Goal: Information Seeking & Learning: Learn about a topic

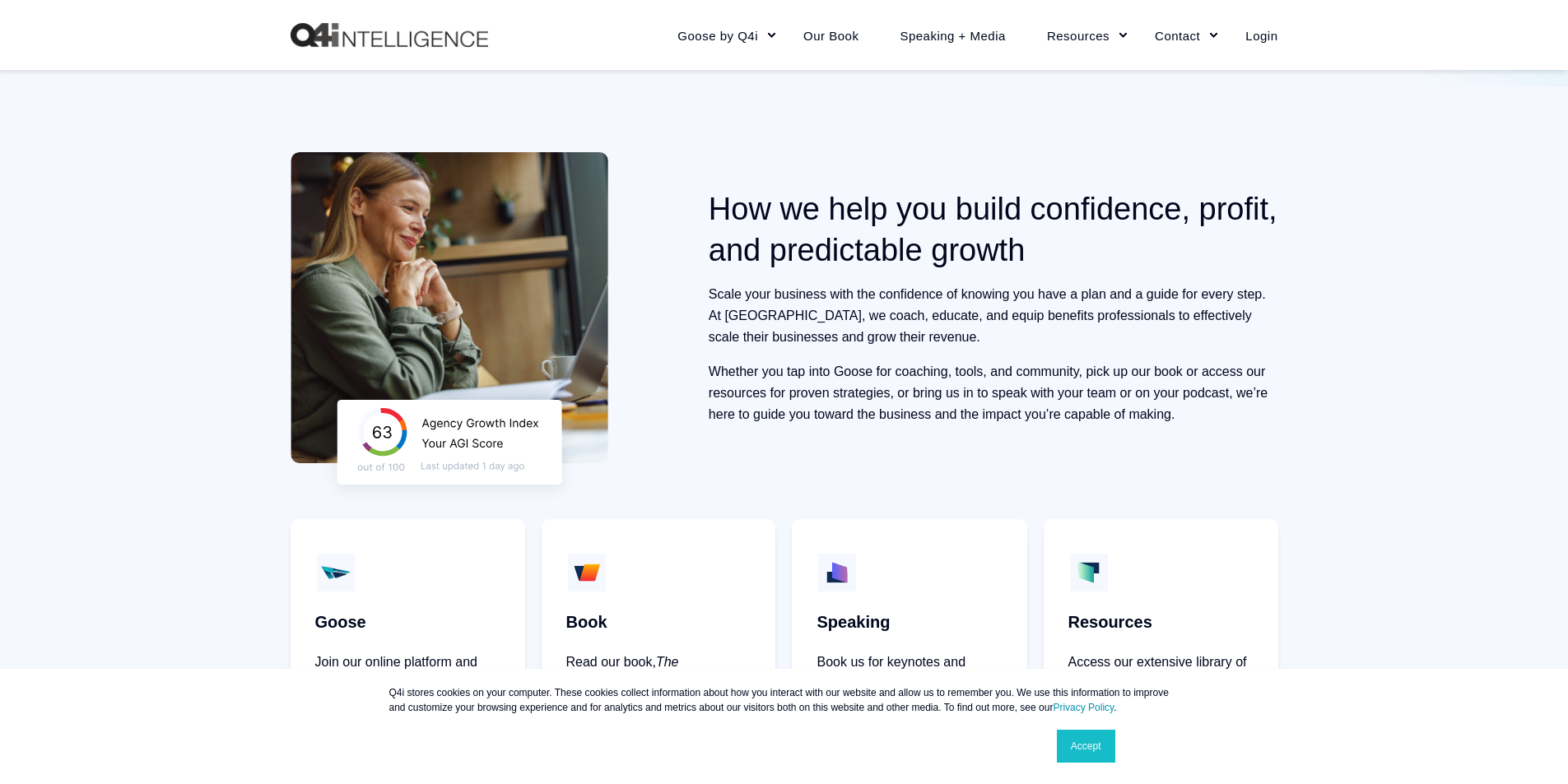
scroll to position [658, 0]
click at [1097, 749] on link "Accept" at bounding box center [1086, 746] width 58 height 33
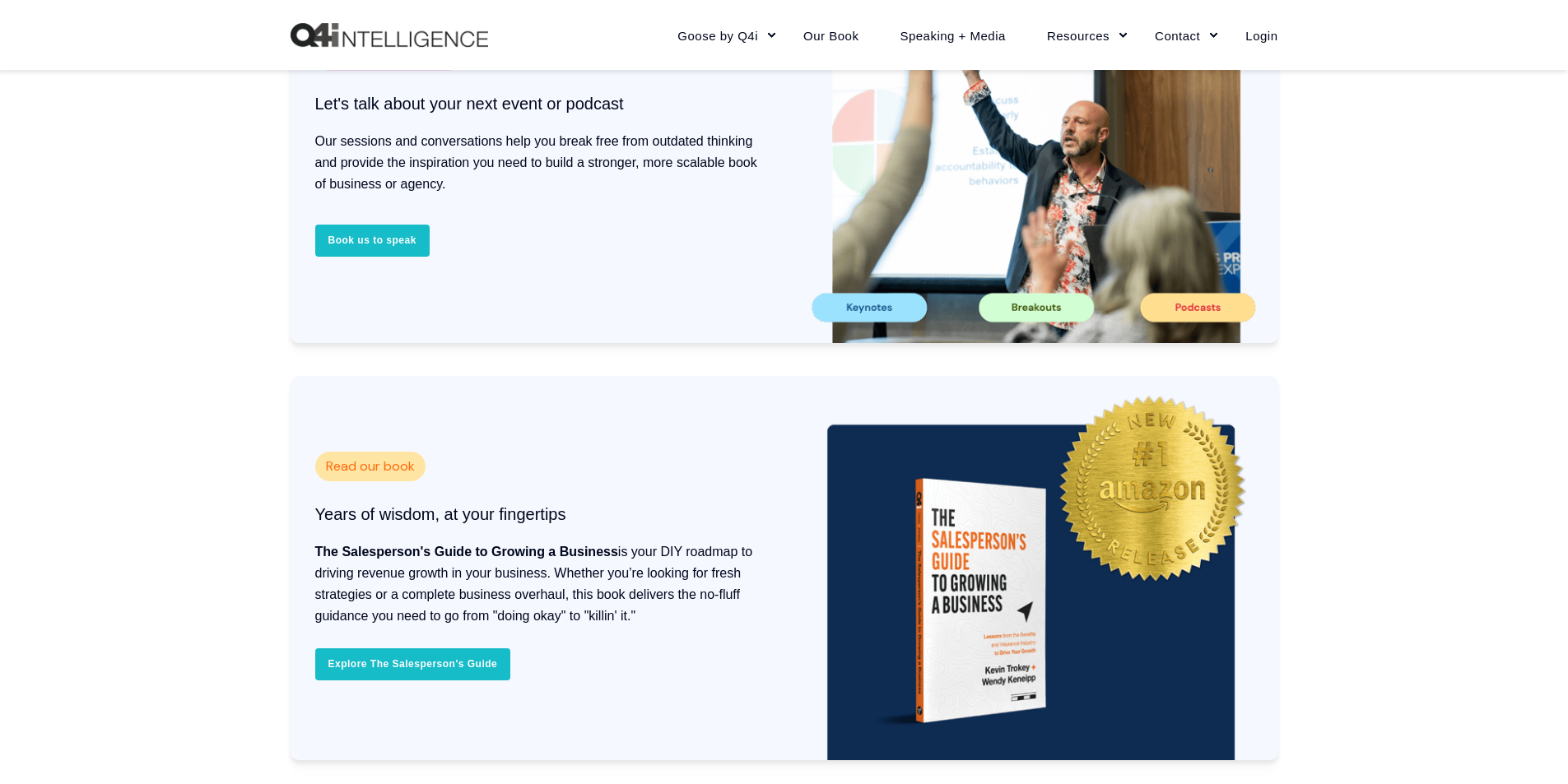
scroll to position [3291, 0]
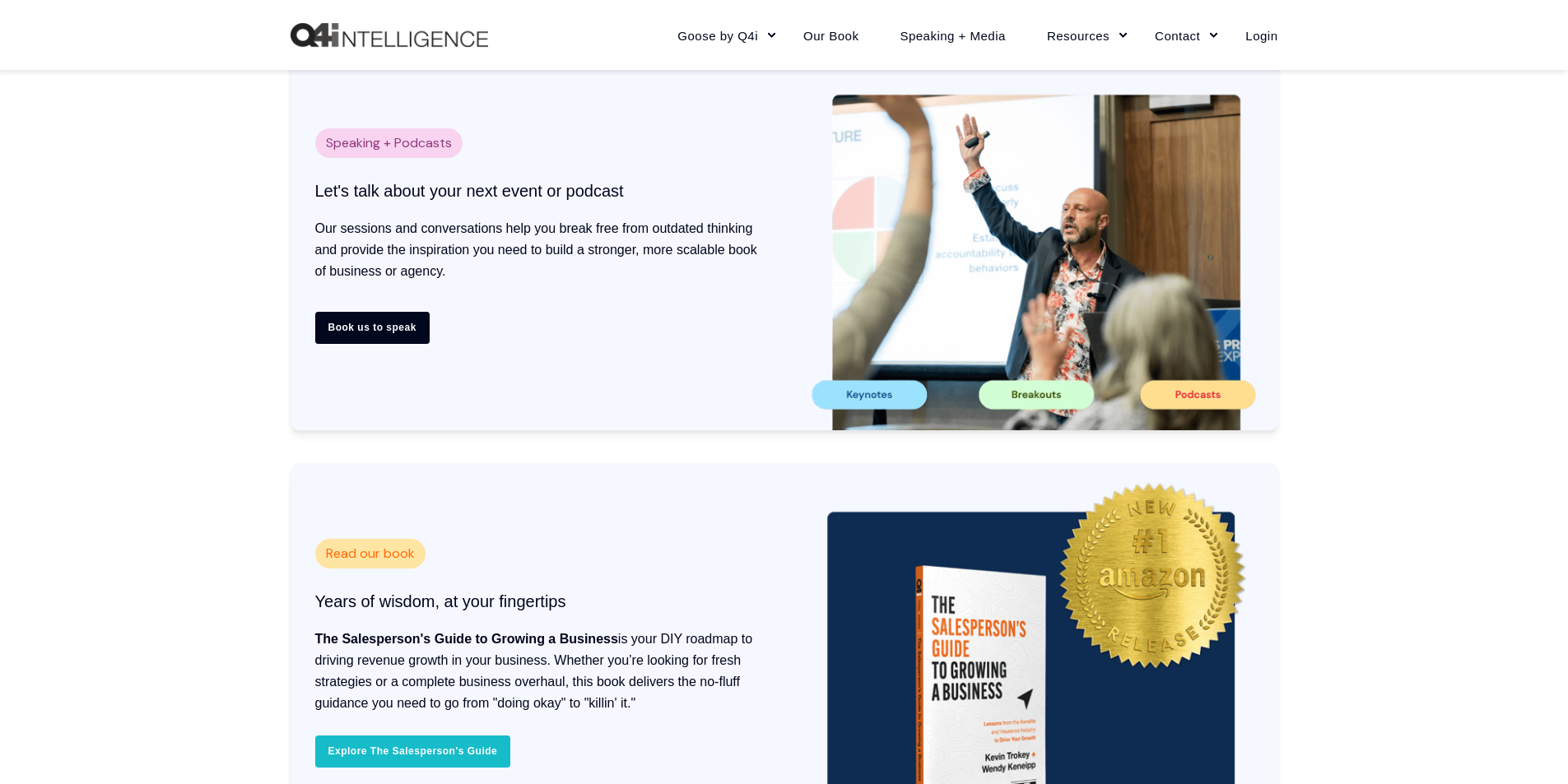
click at [399, 316] on link "Book us to speak" at bounding box center [372, 328] width 114 height 32
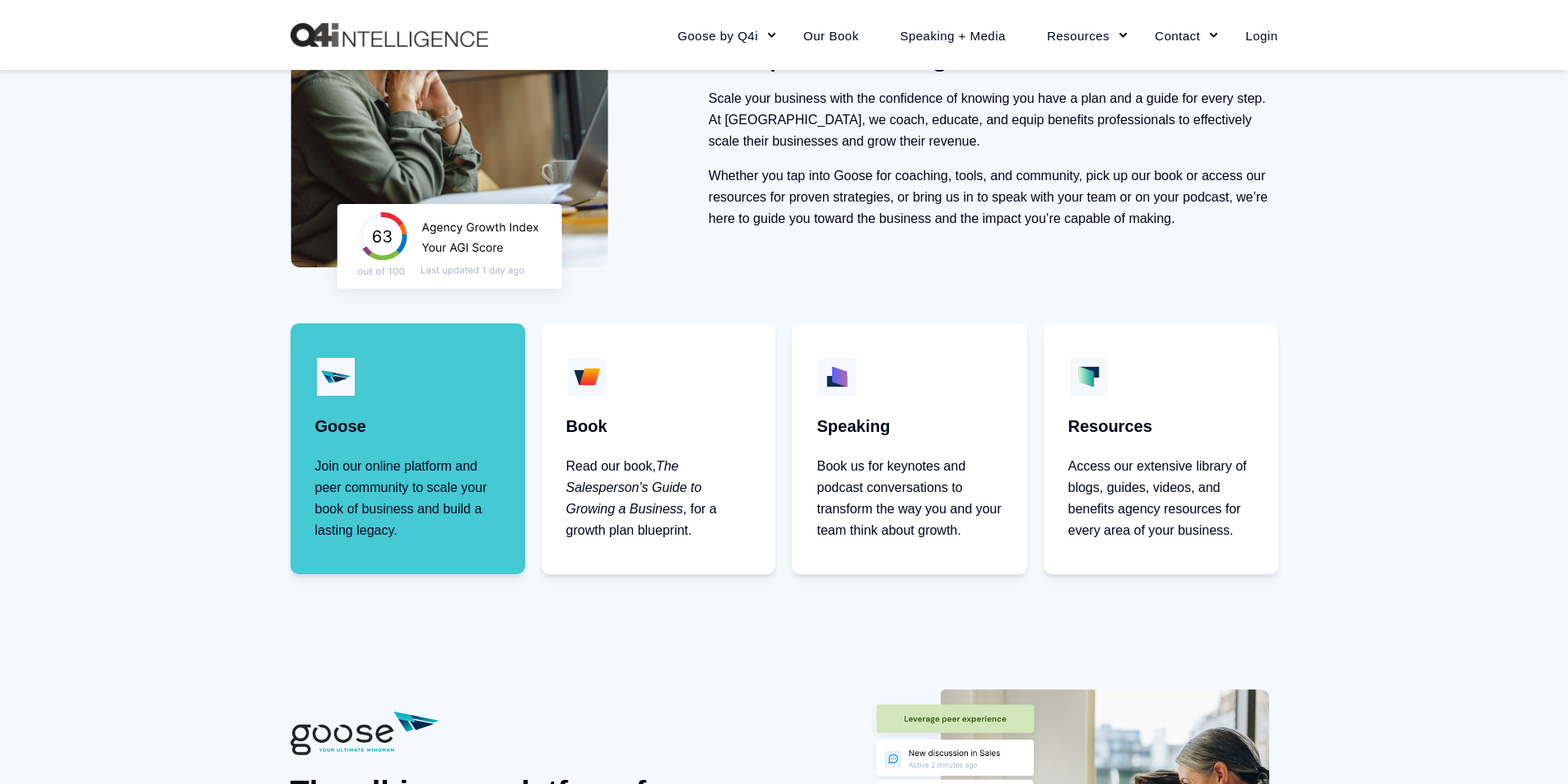
scroll to position [823, 0]
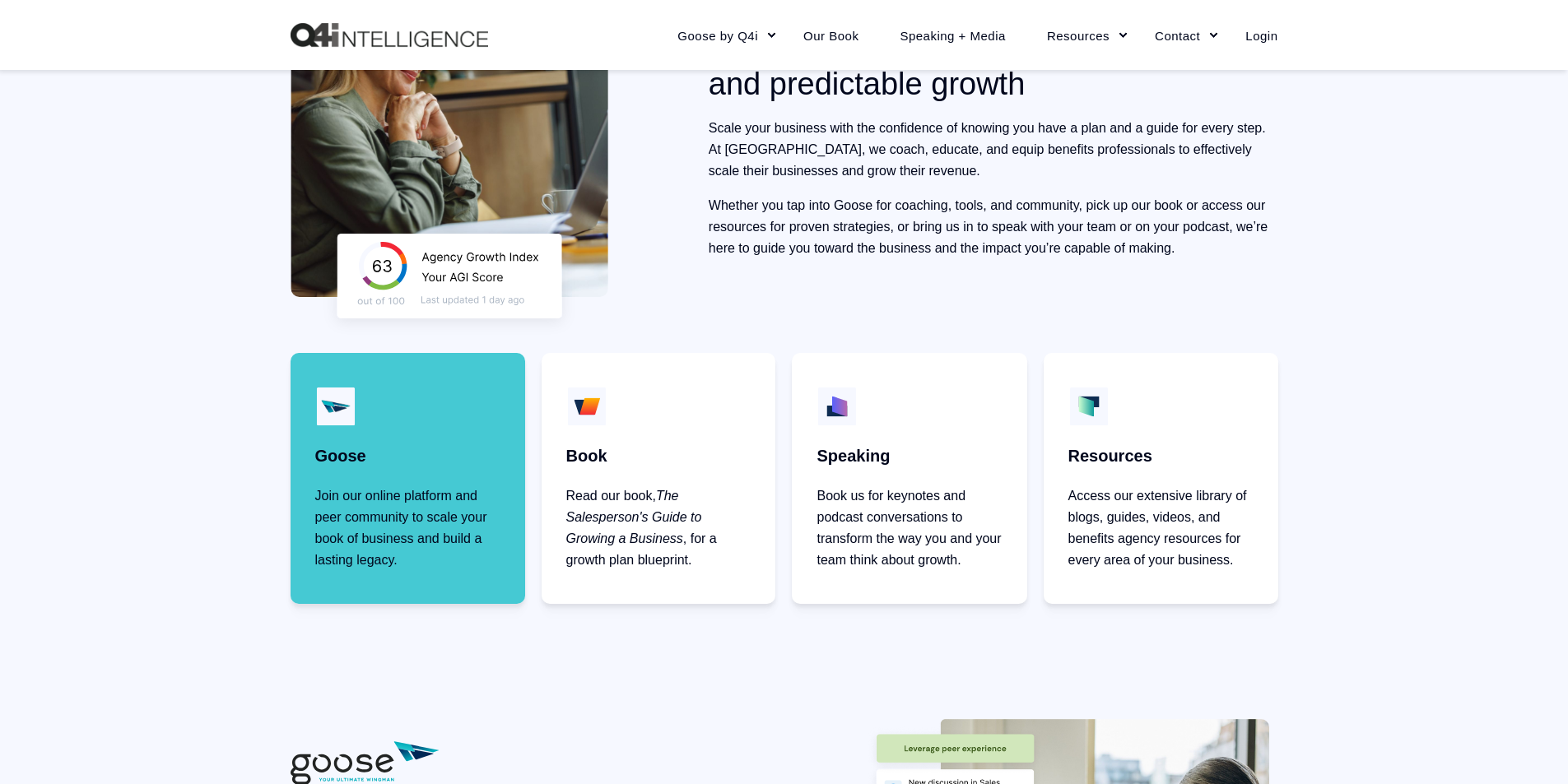
click at [421, 499] on p "Join our online platform and peer community to scale your book of business and …" at bounding box center [408, 528] width 185 height 85
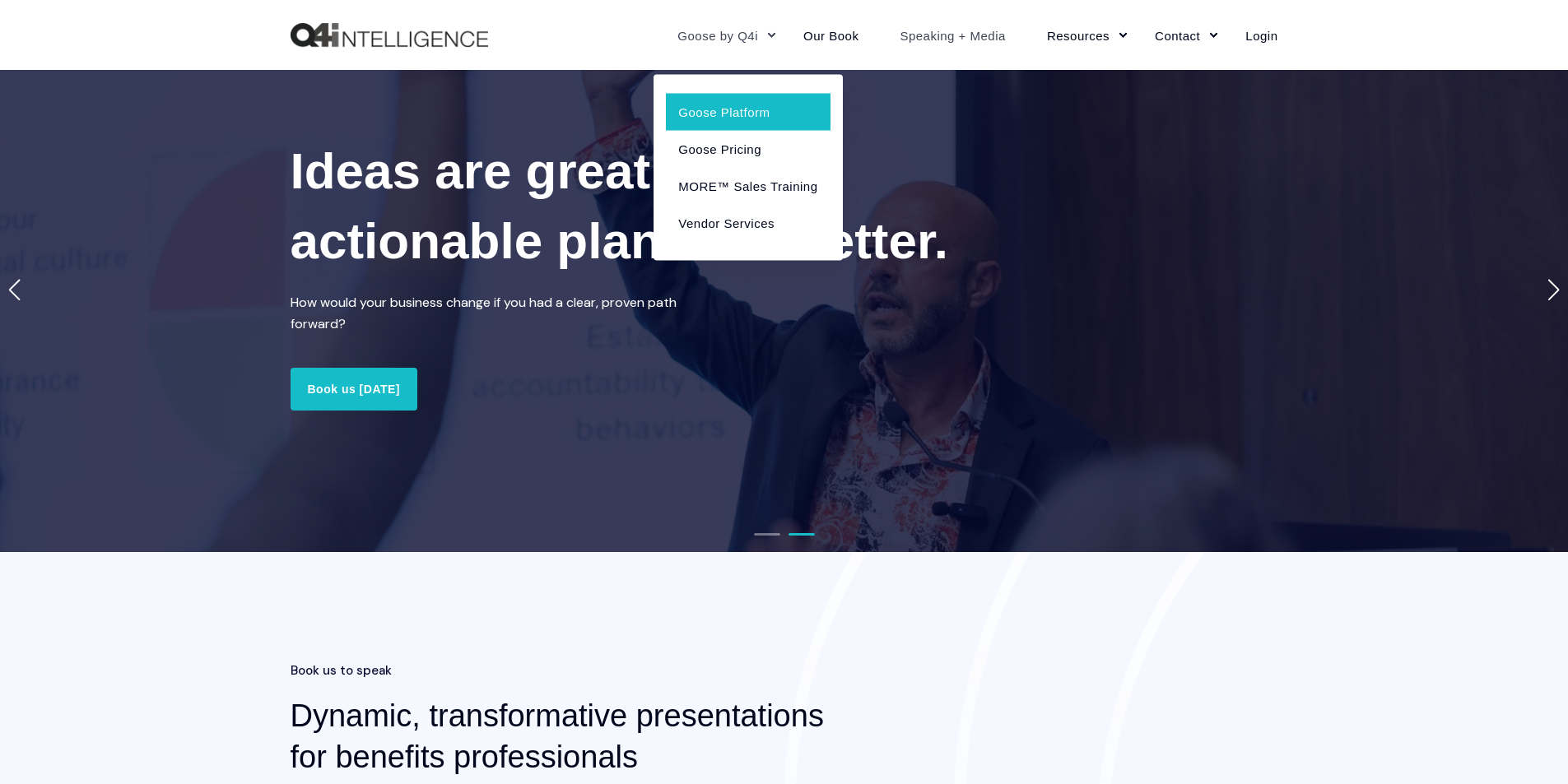
click at [739, 109] on link "Goose Platform" at bounding box center [748, 111] width 164 height 37
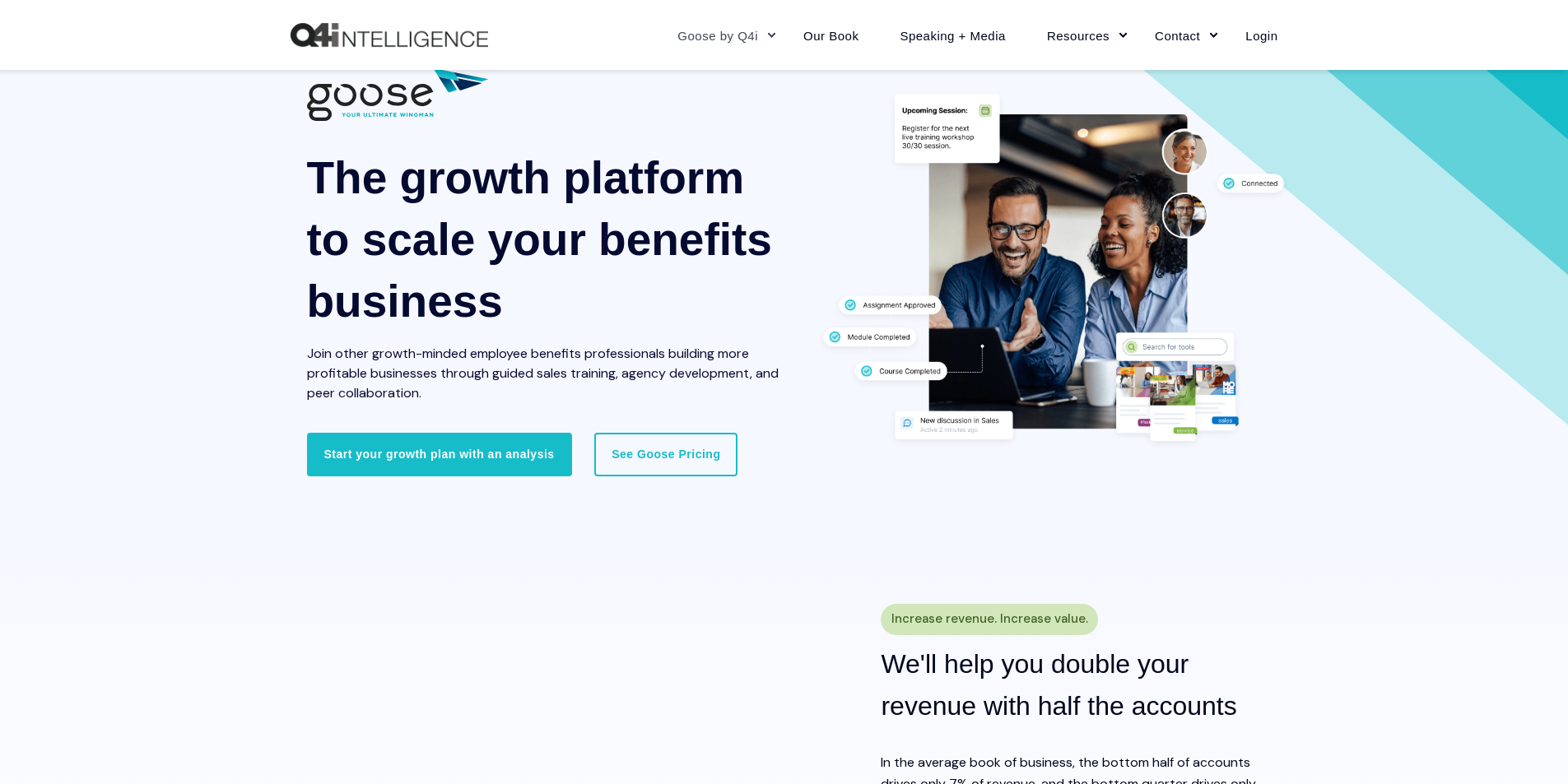
scroll to position [165, 0]
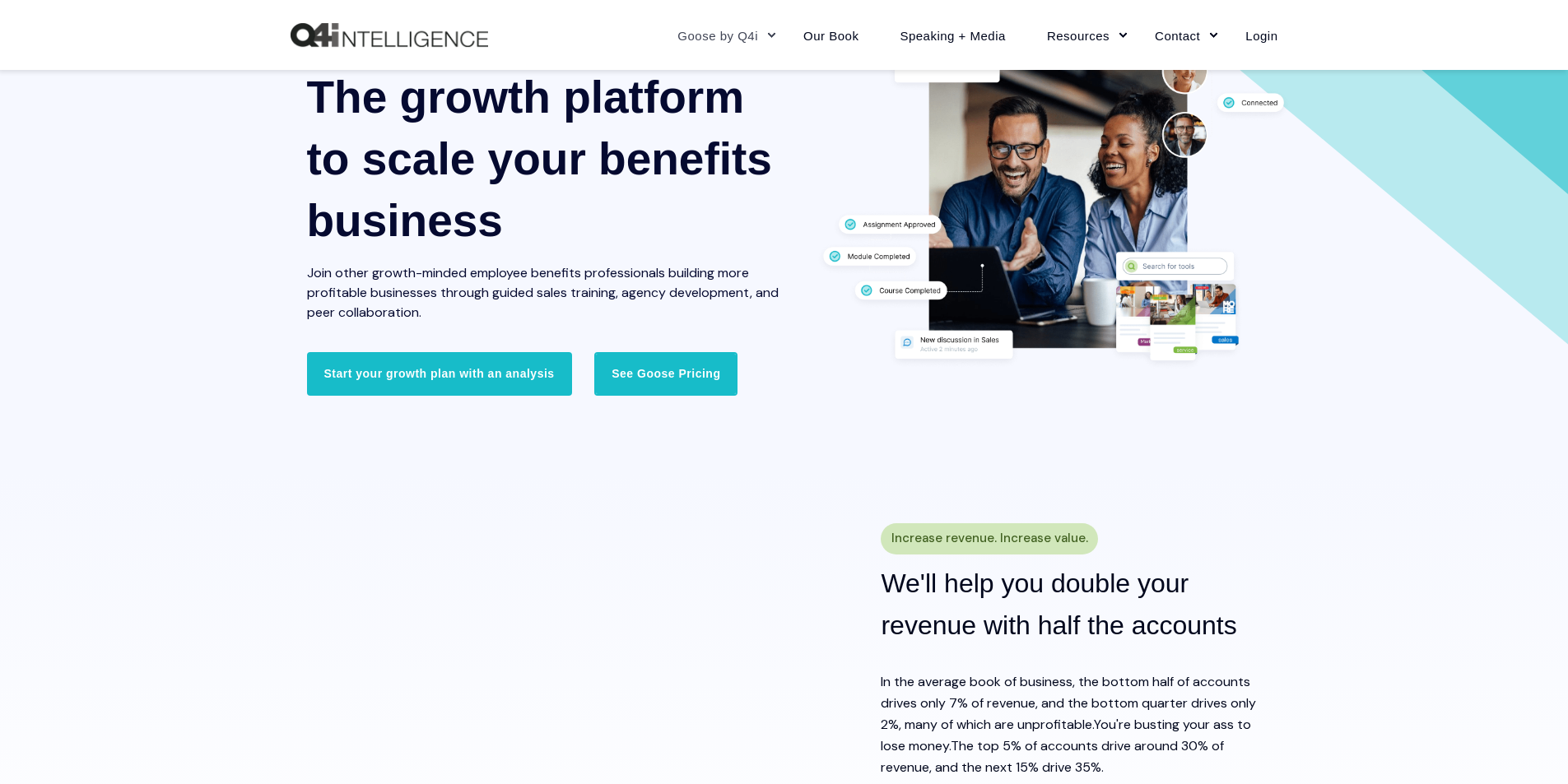
click at [669, 381] on link "See Goose Pricing" at bounding box center [666, 374] width 143 height 43
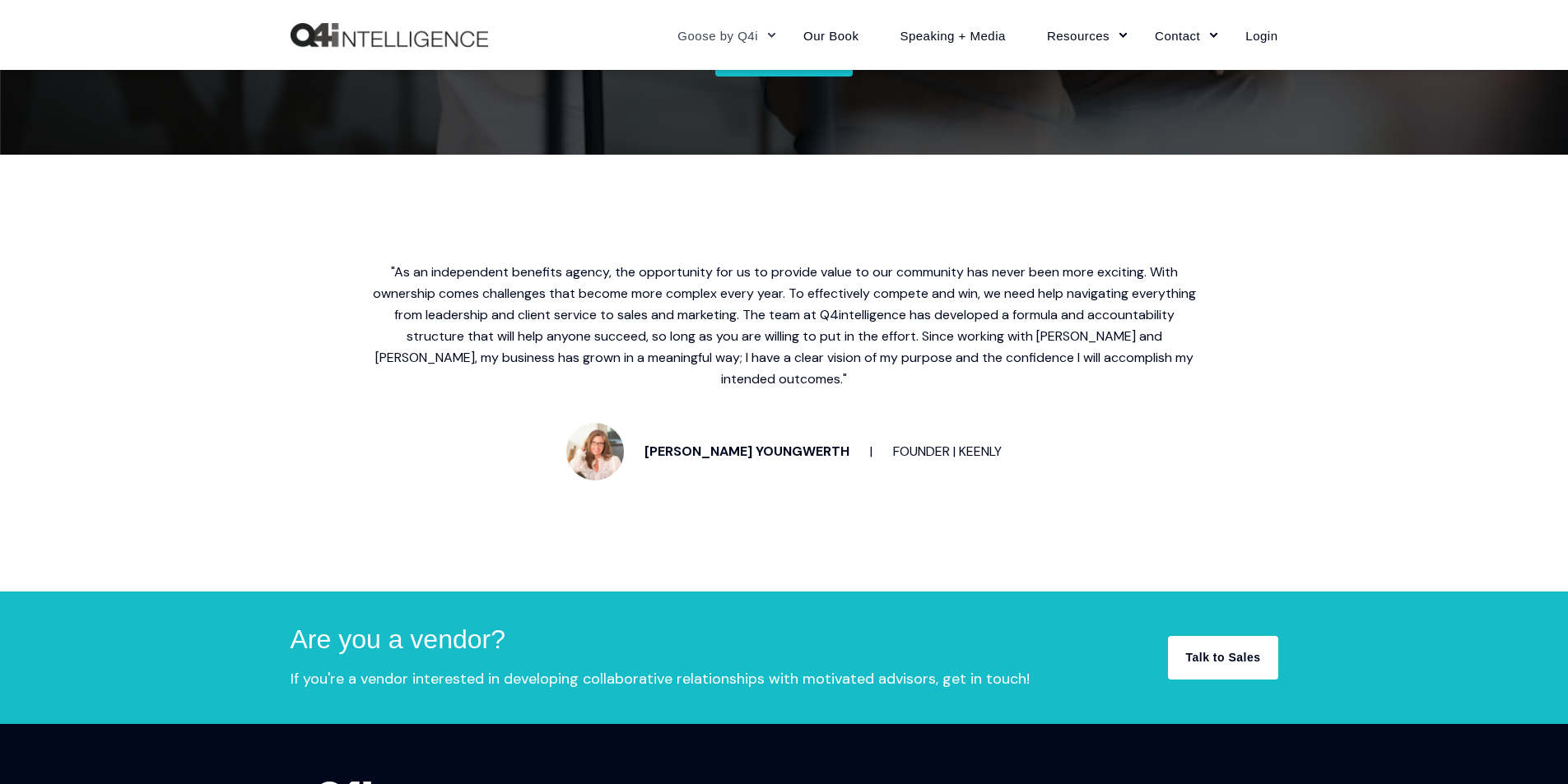
scroll to position [3783, 0]
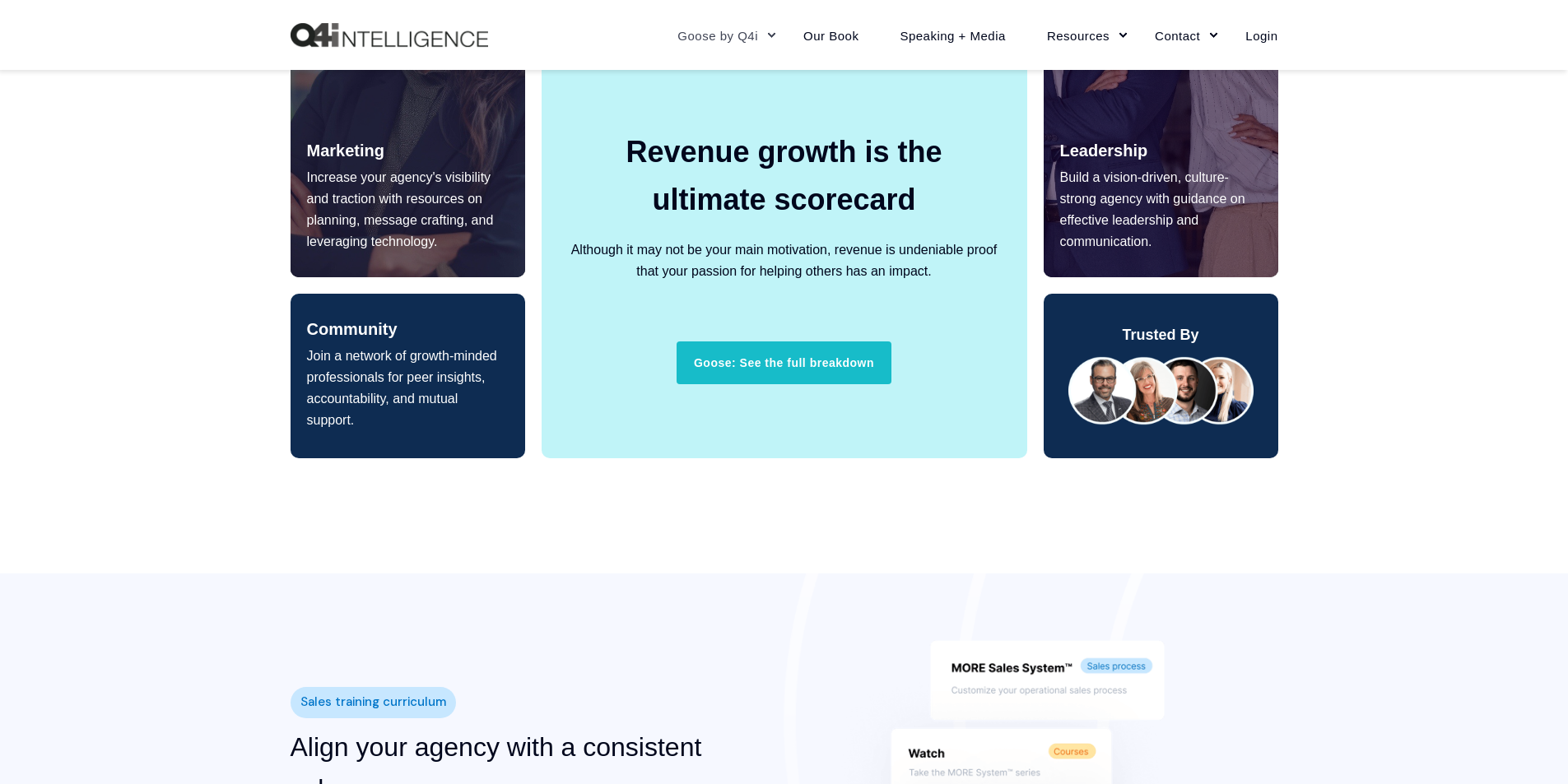
scroll to position [1398, 0]
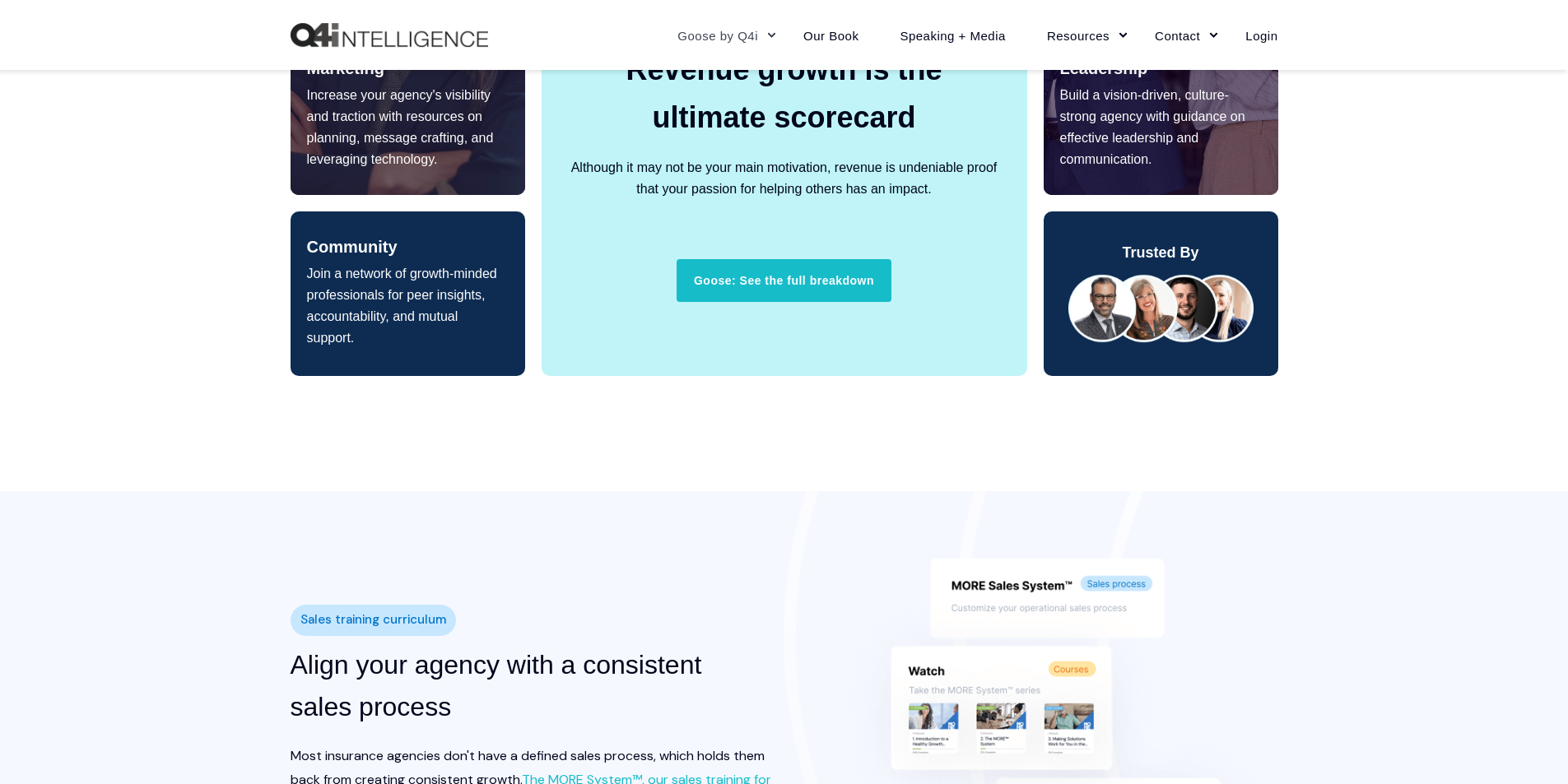
click at [1238, 312] on img at bounding box center [1161, 308] width 185 height 69
